Goal: Find specific fact: Find specific fact

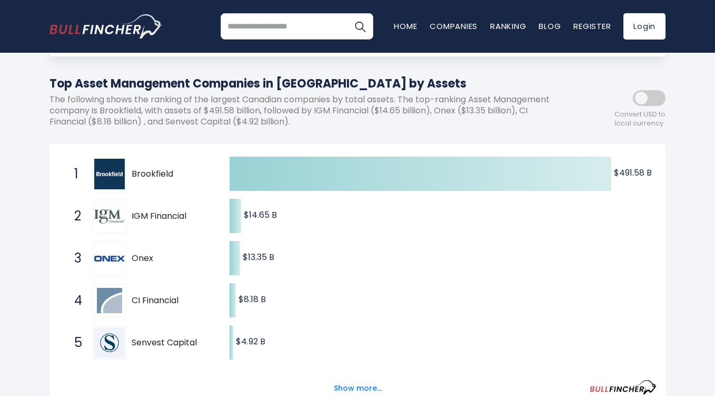
scroll to position [158, 0]
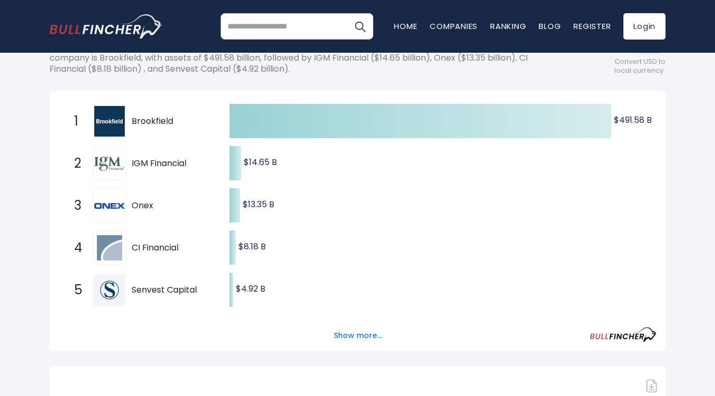
drag, startPoint x: 162, startPoint y: 206, endPoint x: 135, endPoint y: 207, distance: 26.9
click at [135, 207] on span "Onex" at bounding box center [172, 205] width 80 height 11
drag, startPoint x: 105, startPoint y: 201, endPoint x: 186, endPoint y: 210, distance: 81.1
click at [186, 210] on span "Onex" at bounding box center [172, 205] width 80 height 11
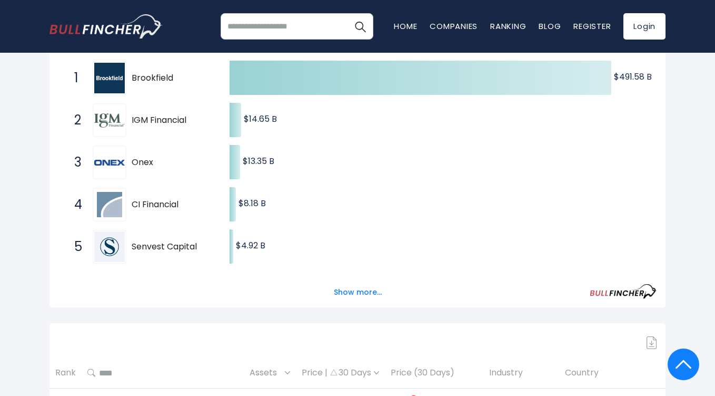
scroll to position [211, 0]
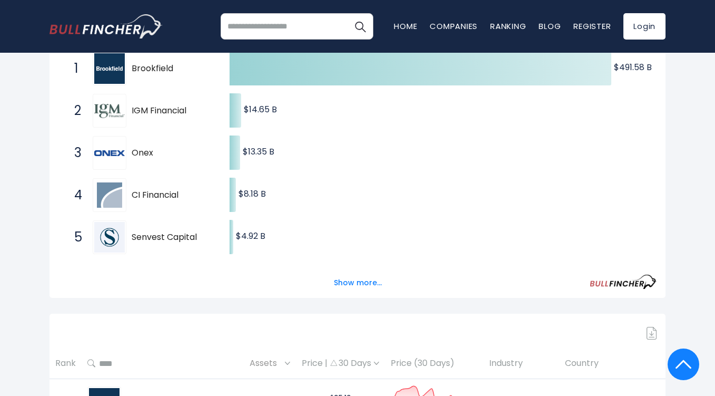
drag, startPoint x: 209, startPoint y: 233, endPoint x: 134, endPoint y: 237, distance: 74.4
click at [134, 237] on span "Senvest Capital" at bounding box center [172, 237] width 80 height 11
click at [372, 284] on button "Show more..." at bounding box center [358, 282] width 61 height 17
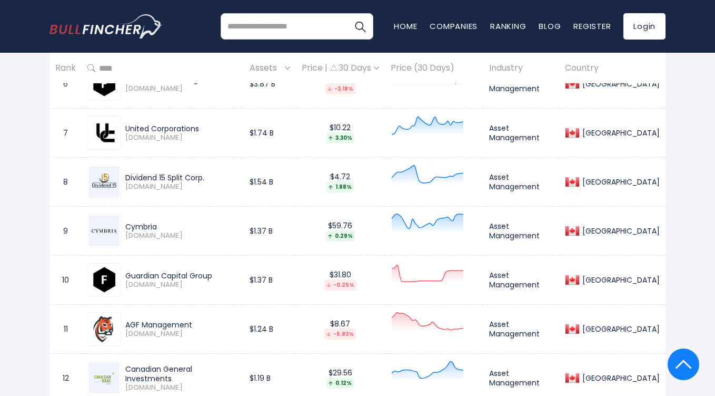
scroll to position [1001, 0]
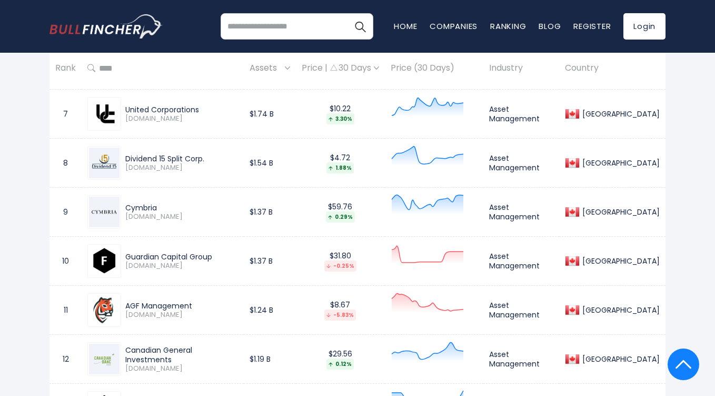
drag, startPoint x: 225, startPoint y: 259, endPoint x: 127, endPoint y: 259, distance: 98.0
click at [127, 259] on div "Guardian Capital Group" at bounding box center [181, 256] width 113 height 9
copy div "Guardian Capital Group"
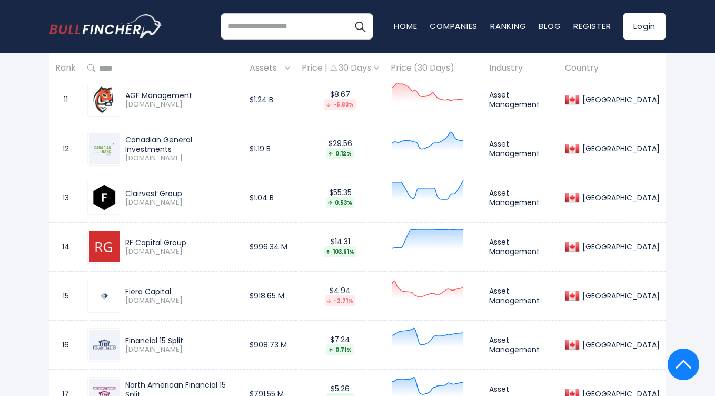
scroll to position [1212, 0]
drag, startPoint x: 249, startPoint y: 145, endPoint x: 126, endPoint y: 145, distance: 122.7
click at [126, 145] on div "Canadian General Investments" at bounding box center [181, 143] width 113 height 19
copy div "Canadian General Investments"
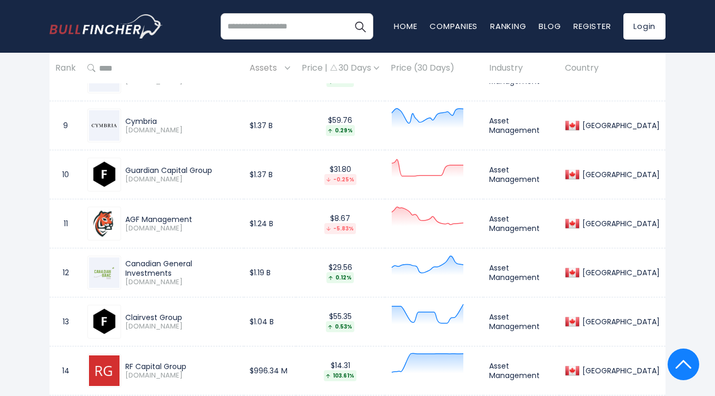
scroll to position [1054, 0]
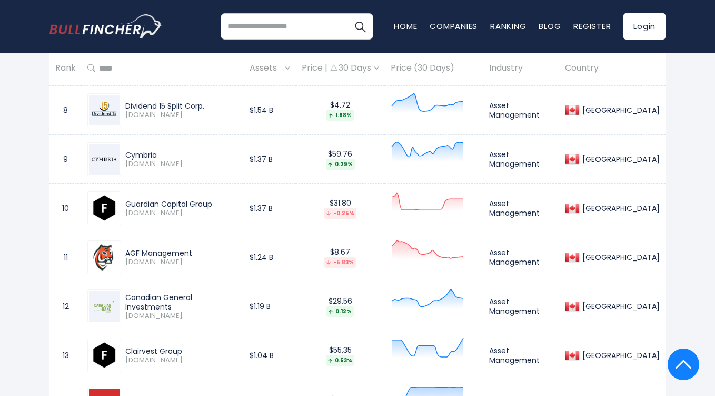
copy div "Canadian General Investments"
